Goal: Contribute content: Contribute content

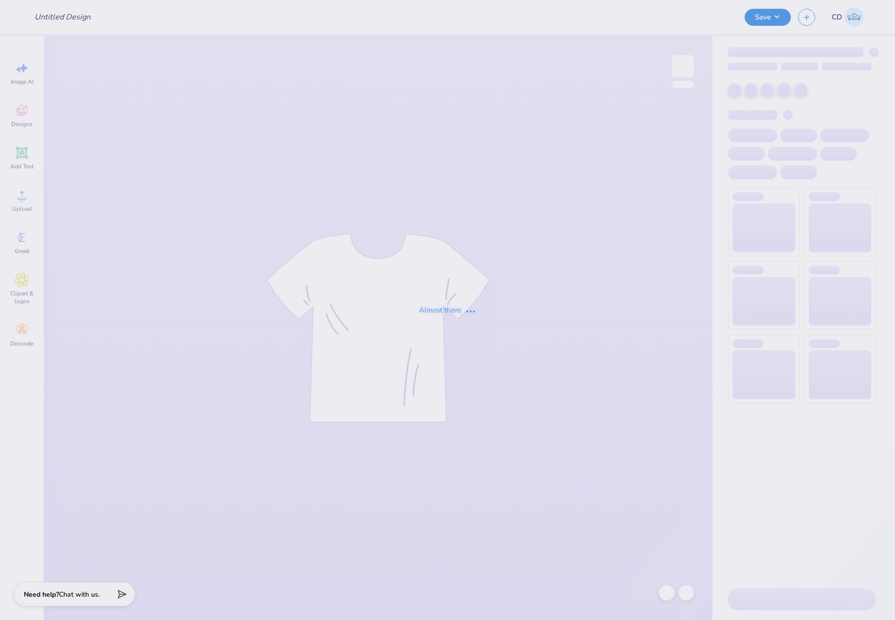
type input "Sigma Kappa Parent's Weekend"
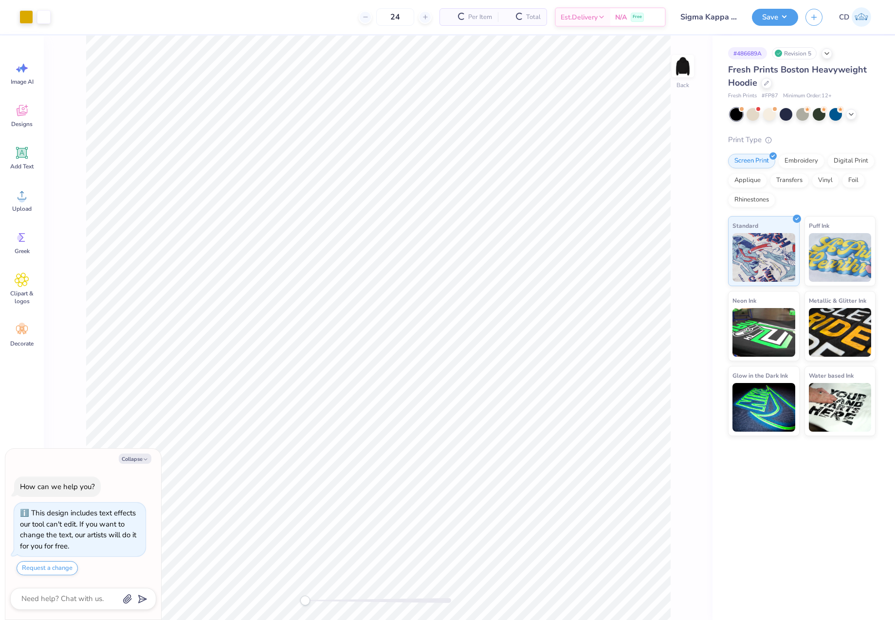
scroll to position [28, 0]
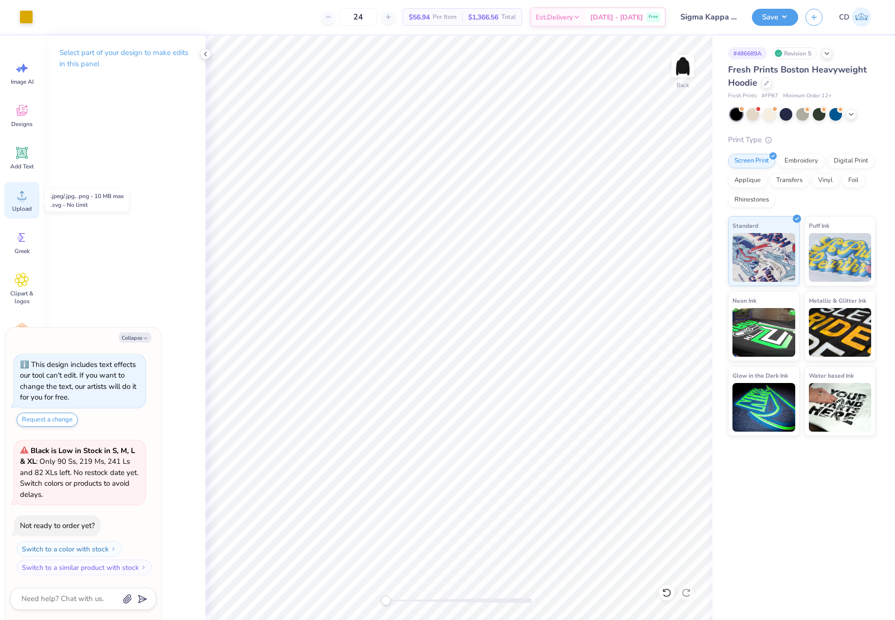
click at [23, 206] on span "Upload" at bounding box center [21, 209] width 19 height 8
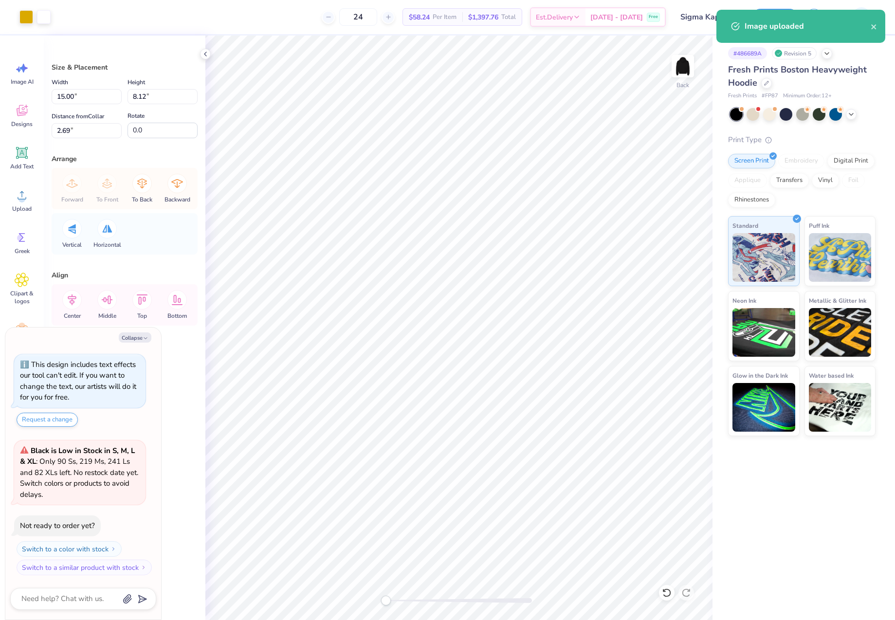
type textarea "x"
drag, startPoint x: 81, startPoint y: 98, endPoint x: 42, endPoint y: 93, distance: 39.3
click at [42, 93] on div "Art colors 24 $58.24 Per Item $1,397.76 Total Est. Delivery [DATE] - [DATE] Fre…" at bounding box center [447, 310] width 895 height 620
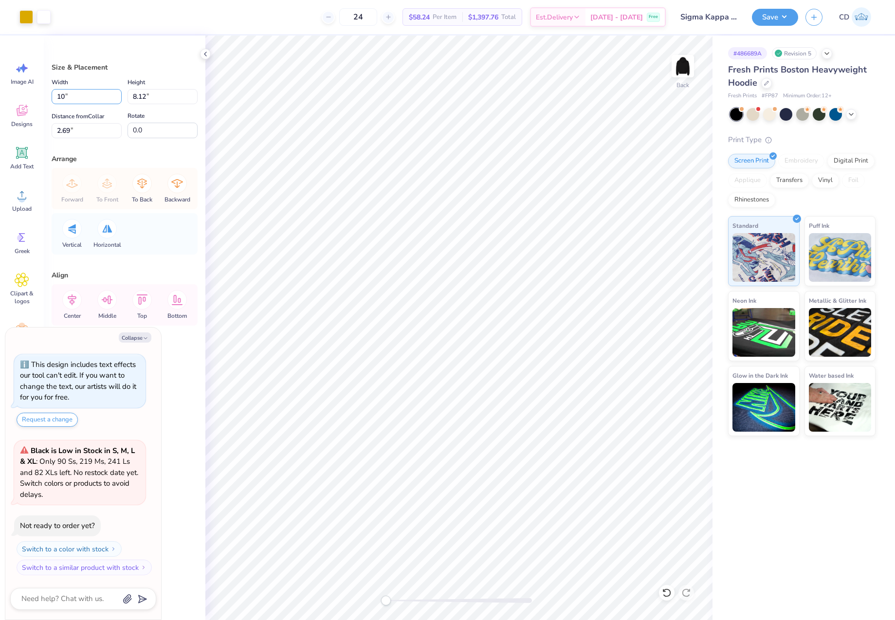
type input "10"
type textarea "x"
type input "10.00"
type input "5.42"
drag, startPoint x: 82, startPoint y: 135, endPoint x: 34, endPoint y: 133, distance: 47.7
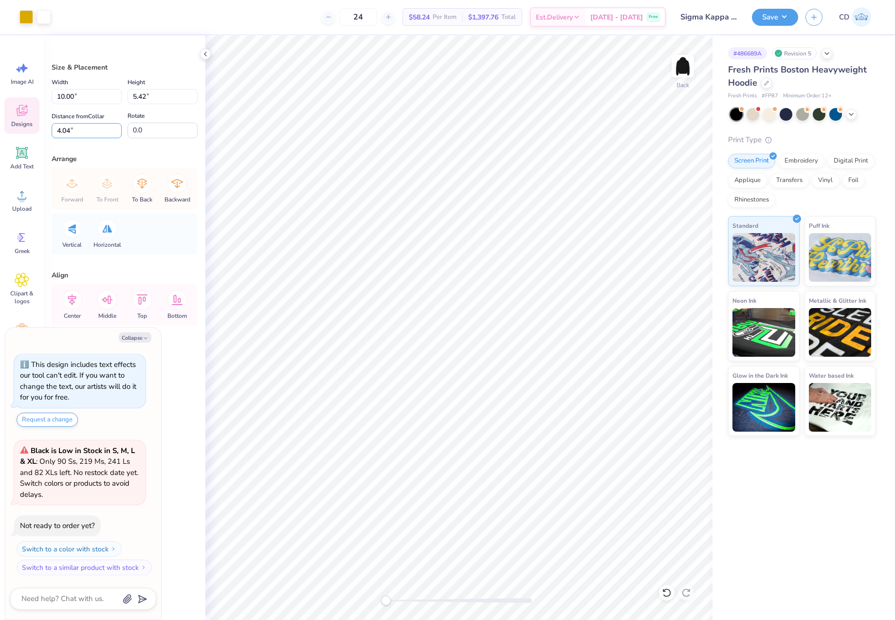
click at [34, 133] on div "Art colors 24 $58.24 Per Item $1,397.76 Total Est. Delivery [DATE] - [DATE] Fre…" at bounding box center [447, 310] width 895 height 620
type input "3"
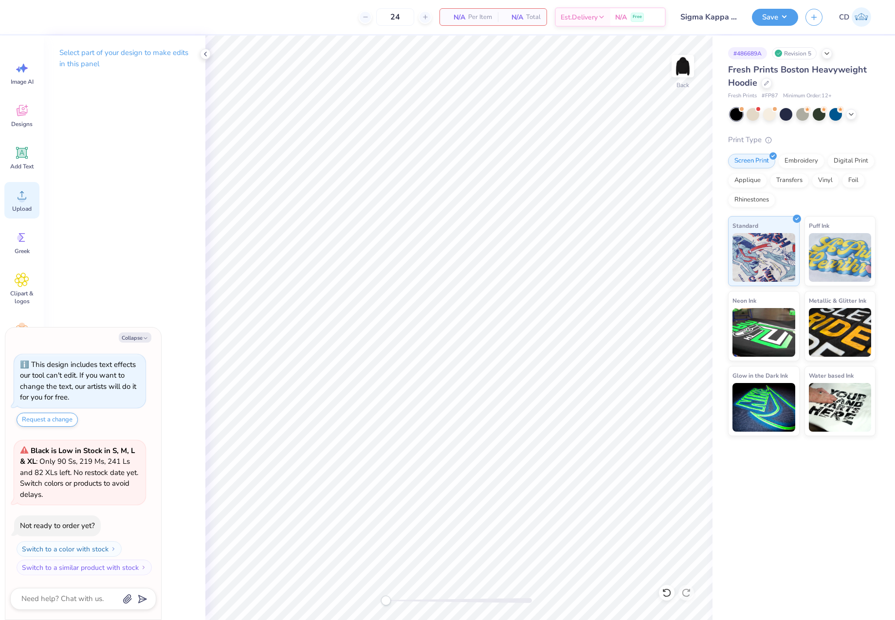
click at [33, 198] on div "Upload" at bounding box center [21, 200] width 35 height 37
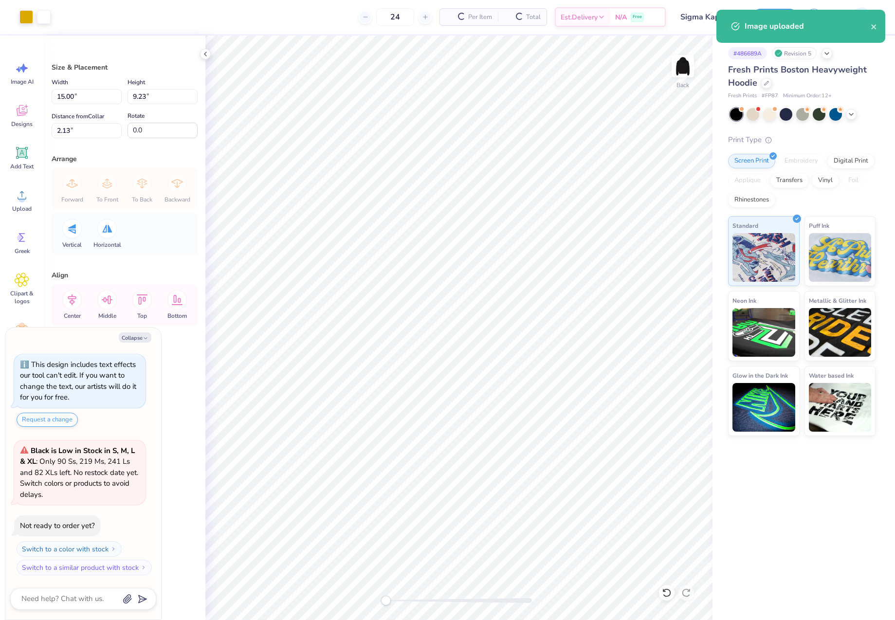
type textarea "x"
drag, startPoint x: 71, startPoint y: 96, endPoint x: 50, endPoint y: 96, distance: 20.9
click at [50, 96] on div "Size & Placement Width 15.00 15.00 " Height 9.23 9.23 " Distance from Collar 2.…" at bounding box center [125, 328] width 162 height 585
type input "10"
type textarea "x"
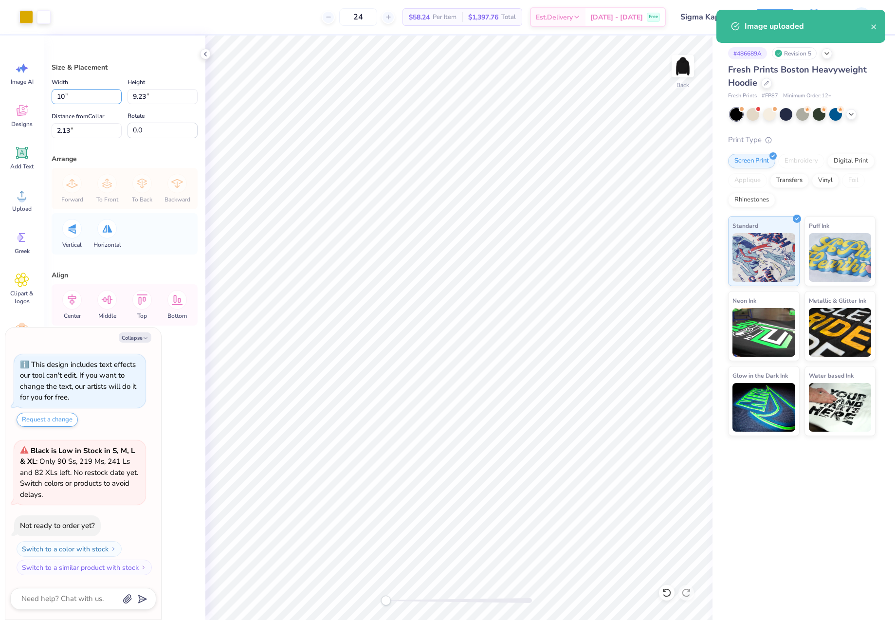
type input "10.00"
type input "6.16"
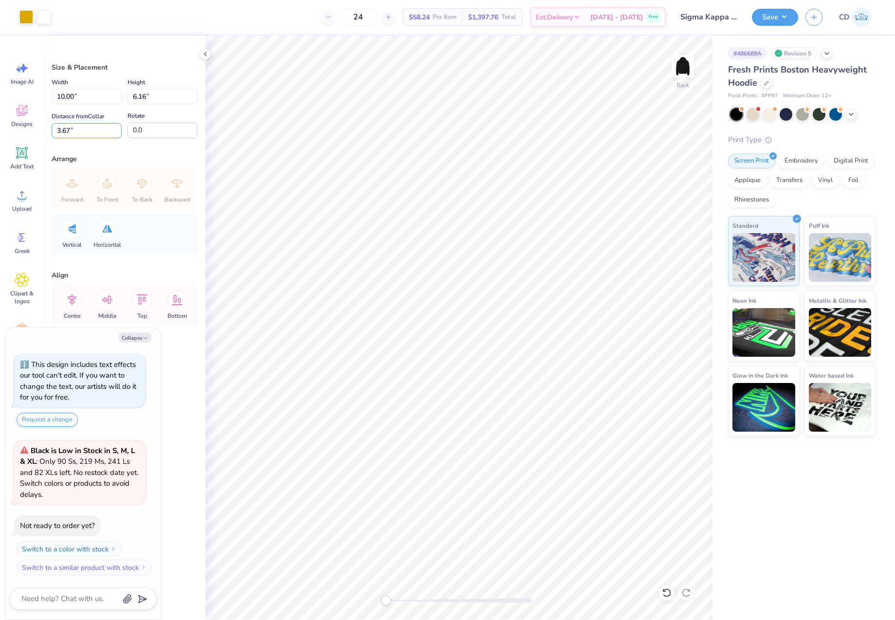
drag, startPoint x: 88, startPoint y: 127, endPoint x: 45, endPoint y: 127, distance: 42.8
click at [45, 127] on div "Size & Placement Width 10.00 10.00 " Height 6.16 6.16 " Distance from Collar 3.…" at bounding box center [125, 328] width 162 height 585
type input "3"
click at [107, 300] on icon at bounding box center [106, 299] width 19 height 19
click at [75, 299] on icon at bounding box center [71, 299] width 19 height 19
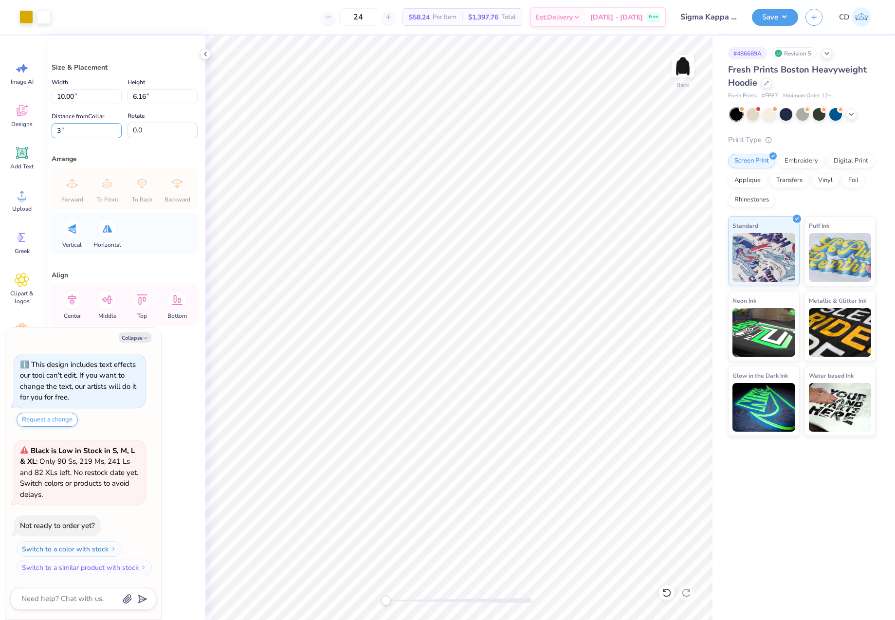
drag, startPoint x: 76, startPoint y: 131, endPoint x: 39, endPoint y: 131, distance: 37.5
click at [39, 131] on div "Art colors 24 $58.24 Per Item $1,397.76 Total Est. Delivery [DATE] - [DATE] Fre…" at bounding box center [447, 310] width 895 height 620
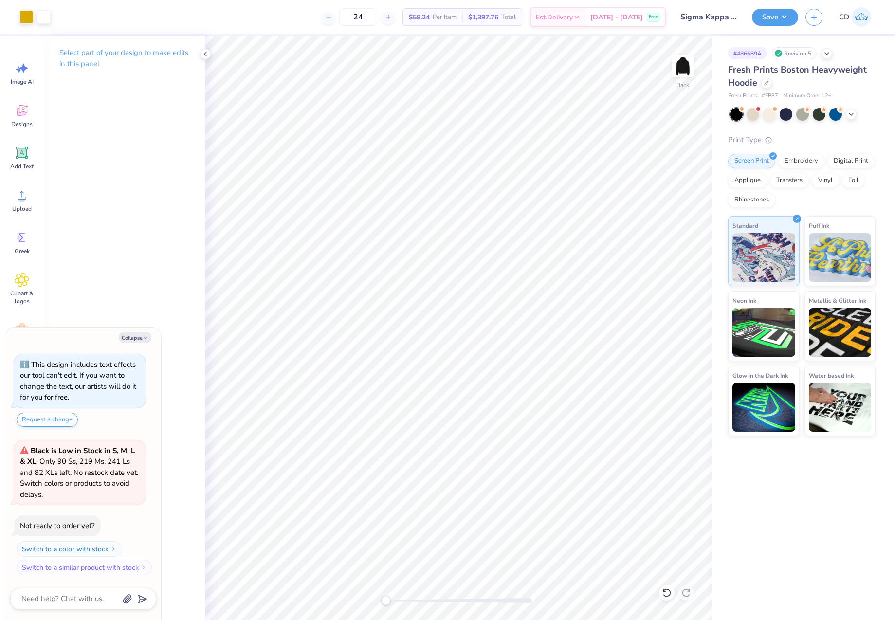
type textarea "x"
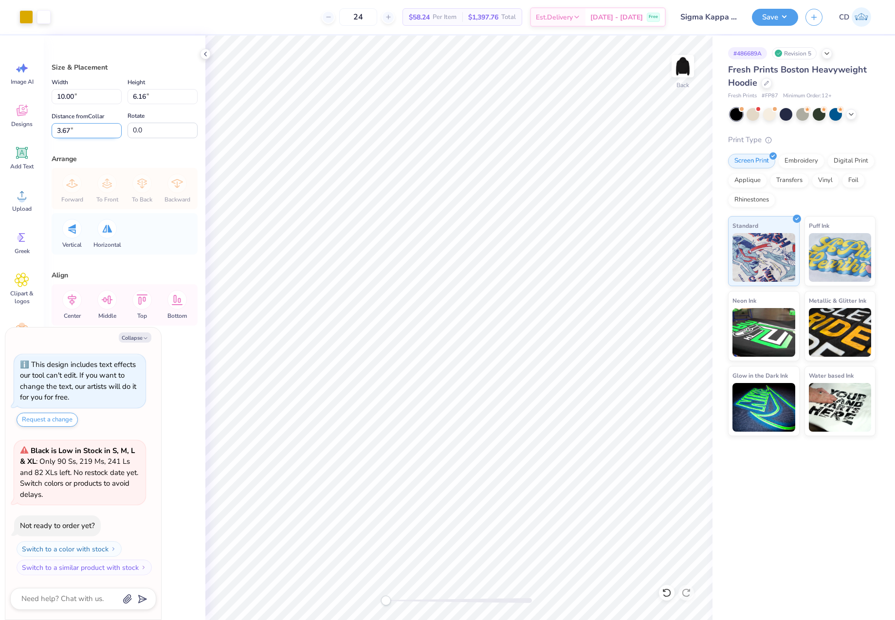
drag, startPoint x: 81, startPoint y: 131, endPoint x: 54, endPoint y: 132, distance: 27.3
click at [54, 132] on input "3.67" at bounding box center [87, 130] width 70 height 15
type input "3"
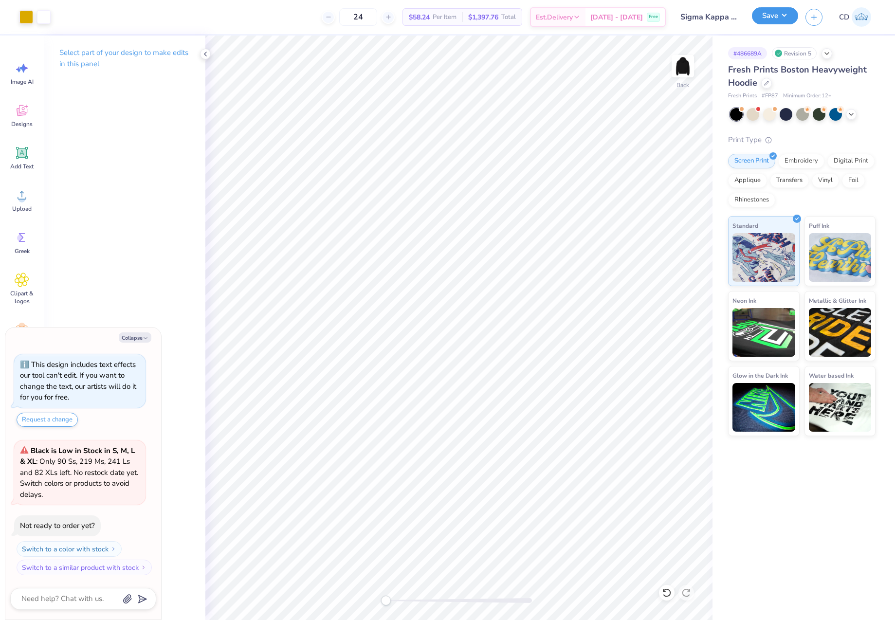
click at [767, 21] on button "Save" at bounding box center [775, 15] width 46 height 17
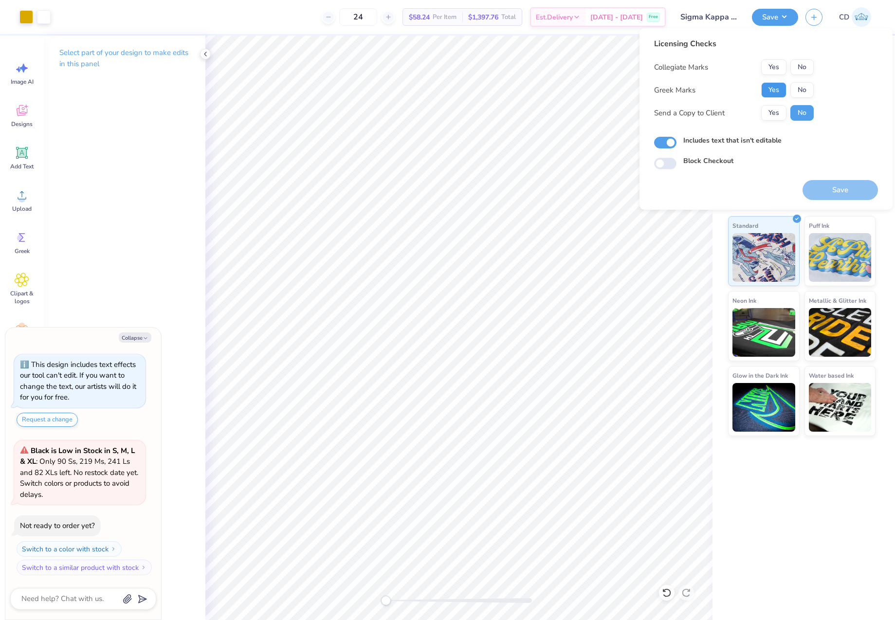
click at [775, 95] on button "Yes" at bounding box center [773, 90] width 25 height 16
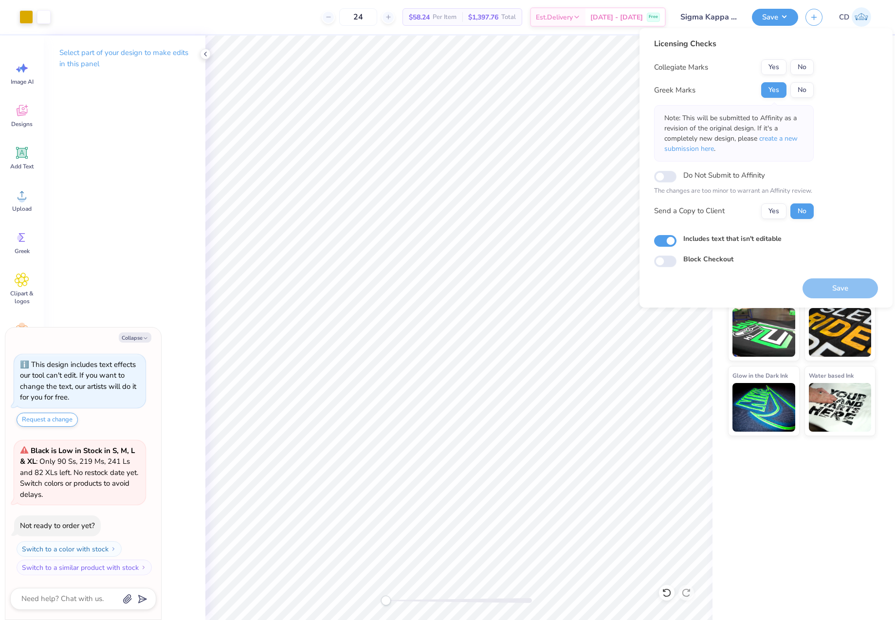
click at [794, 56] on div "Licensing Checks Collegiate Marks Yes No Greek Marks Yes No Note: This will be …" at bounding box center [734, 132] width 160 height 188
click at [804, 65] on button "No" at bounding box center [801, 67] width 23 height 16
click at [791, 140] on span "create a new submission here" at bounding box center [730, 143] width 133 height 19
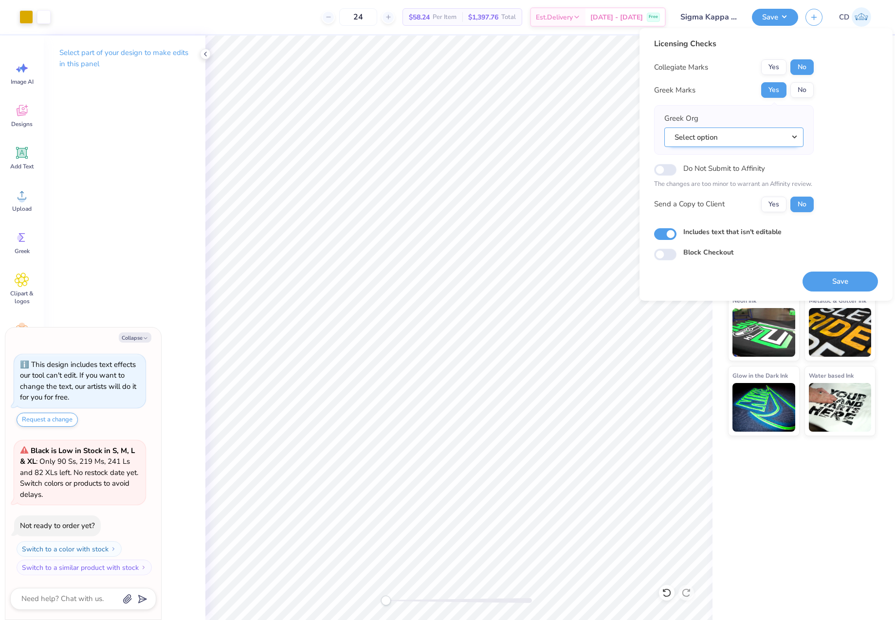
click at [794, 140] on button "Select option" at bounding box center [733, 138] width 139 height 20
click at [715, 178] on link "Sigma Kappa" at bounding box center [733, 179] width 131 height 16
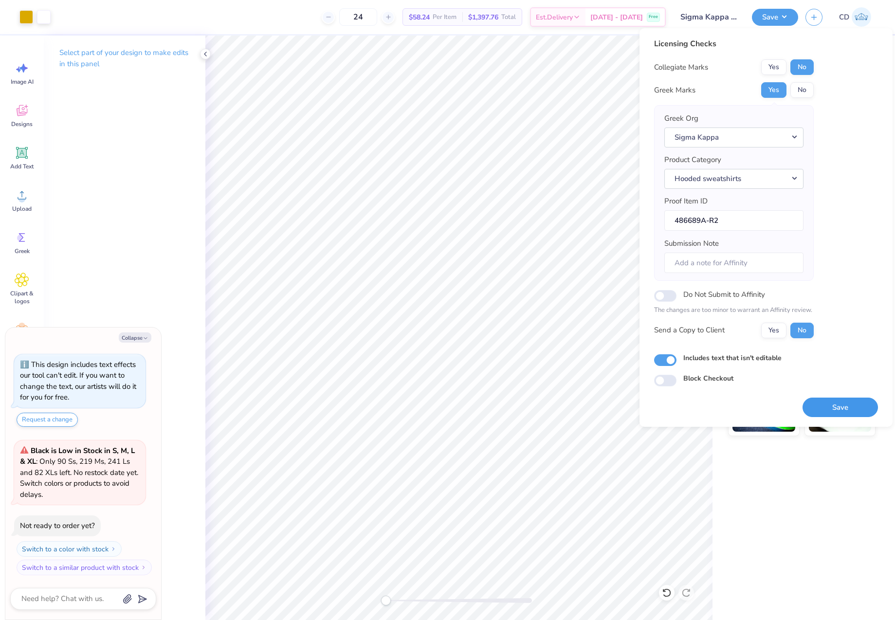
click at [844, 409] on button "Save" at bounding box center [840, 408] width 75 height 20
type textarea "x"
